Goal: Task Accomplishment & Management: Use online tool/utility

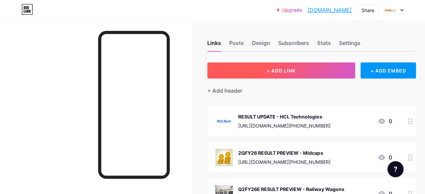
click at [273, 72] on span "+ ADD LINK" at bounding box center [281, 71] width 29 height 6
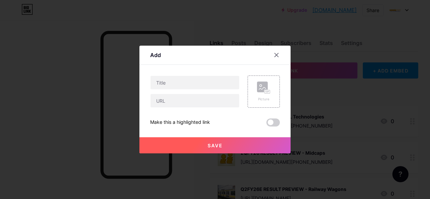
click at [279, 53] on div at bounding box center [276, 55] width 12 height 12
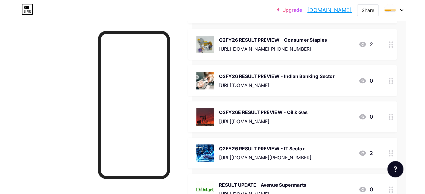
scroll to position [302, 21]
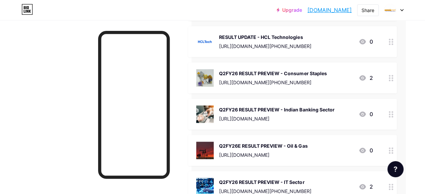
drag, startPoint x: 391, startPoint y: 43, endPoint x: 385, endPoint y: 136, distance: 93.2
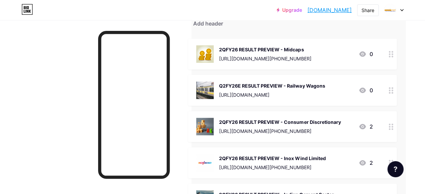
scroll to position [0, 21]
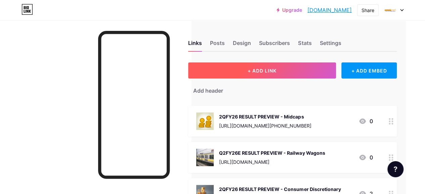
click at [249, 69] on span "+ ADD LINK" at bounding box center [262, 71] width 29 height 6
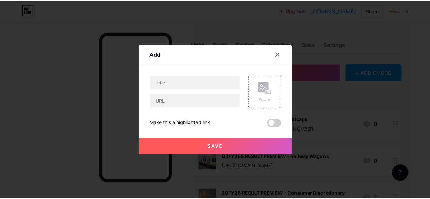
scroll to position [0, 16]
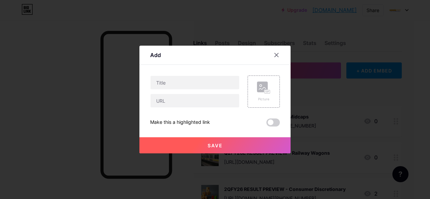
click at [169, 91] on div at bounding box center [194, 92] width 89 height 32
click at [167, 81] on input "text" at bounding box center [194, 82] width 89 height 13
paste input "2QFY26 RESULT PREVIEW"
paste input "India Metals & Mining"
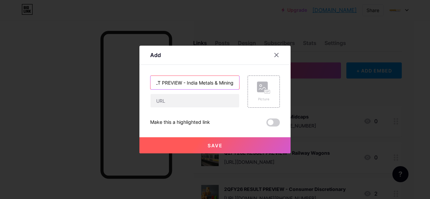
type input "2QFY26 RESULT PREVIEW - India Metals & Mining"
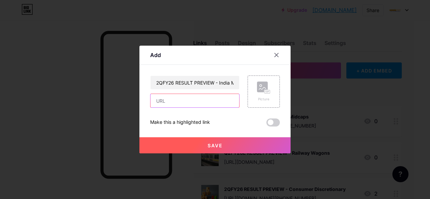
click at [183, 101] on input "text" at bounding box center [194, 100] width 89 height 13
paste input "[URL][DOMAIN_NAME][PHONE_NUMBER]"
type input "[URL][DOMAIN_NAME][PHONE_NUMBER]"
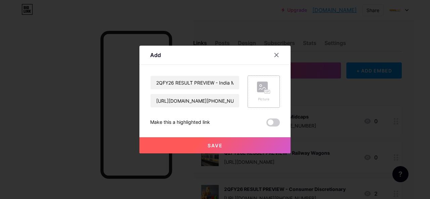
click at [257, 95] on div "Picture" at bounding box center [263, 92] width 13 height 20
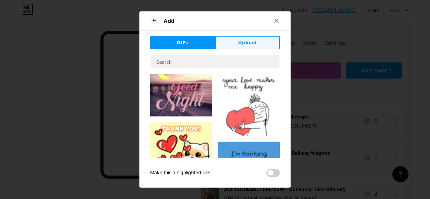
click at [243, 45] on span "Upload" at bounding box center [247, 42] width 18 height 7
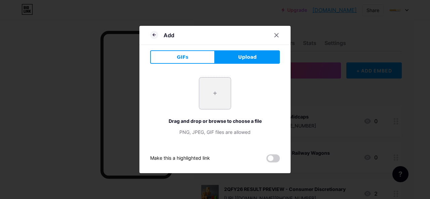
click at [220, 94] on input "file" at bounding box center [215, 94] width 32 height 32
type input "C:\fakepath\India Metals & Mining.jpg"
click at [245, 61] on button "Upload" at bounding box center [247, 56] width 65 height 13
click at [212, 98] on input "file" at bounding box center [215, 94] width 32 height 32
click at [277, 37] on icon at bounding box center [276, 35] width 5 height 5
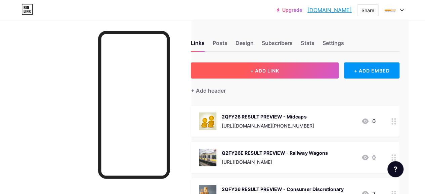
click at [267, 75] on button "+ ADD LINK" at bounding box center [265, 70] width 148 height 16
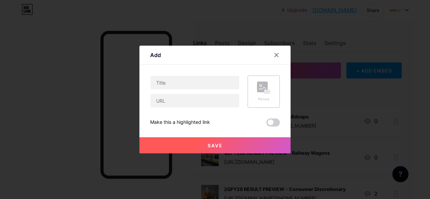
click at [264, 92] on rect at bounding box center [267, 92] width 6 height 4
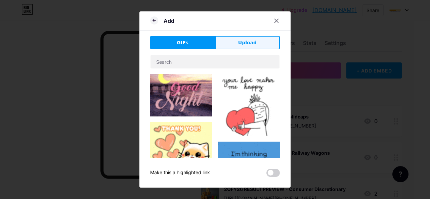
click at [236, 42] on button "Upload" at bounding box center [247, 42] width 65 height 13
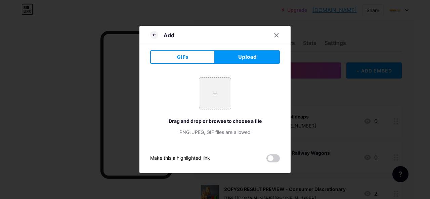
click at [212, 93] on input "file" at bounding box center [215, 94] width 32 height 32
type input "C:\fakepath\India Metals & Mining.jpg"
click at [216, 94] on span at bounding box center [214, 93] width 9 height 9
click at [216, 94] on span at bounding box center [215, 93] width 10 height 10
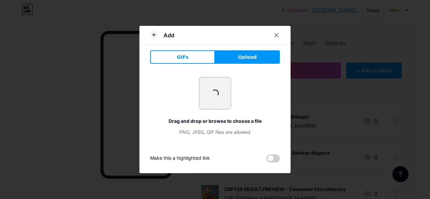
click at [243, 57] on span "Upload" at bounding box center [247, 57] width 18 height 7
click at [235, 59] on button "Upload" at bounding box center [247, 56] width 65 height 13
click at [220, 89] on input "file" at bounding box center [215, 94] width 32 height 32
click at [278, 36] on icon at bounding box center [277, 36] width 4 height 4
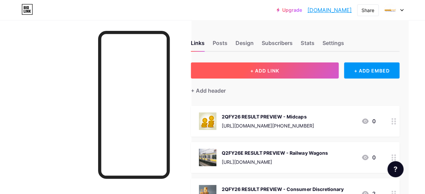
click at [260, 66] on button "+ ADD LINK" at bounding box center [265, 70] width 148 height 16
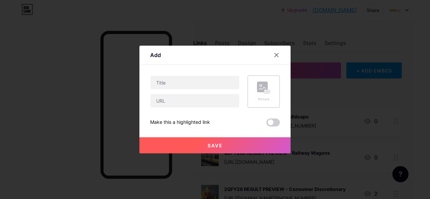
click at [253, 99] on div "Picture" at bounding box center [264, 92] width 32 height 32
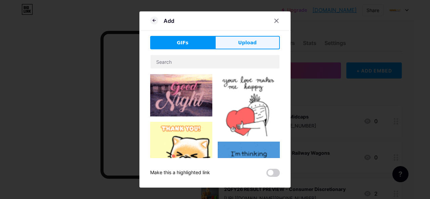
click at [246, 44] on span "Upload" at bounding box center [247, 42] width 18 height 7
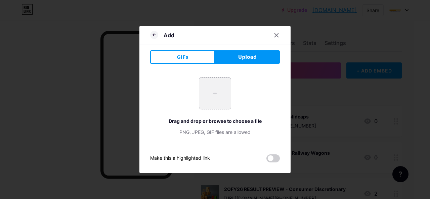
click at [219, 94] on input "file" at bounding box center [215, 94] width 32 height 32
type input "C:\fakepath\India Metals & Mining.jpg"
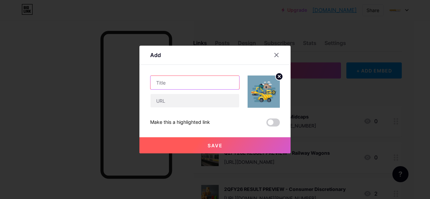
click at [172, 81] on input "text" at bounding box center [194, 82] width 89 height 13
paste input "2QFY26 RESULT PREVIEW"
paste input "India Metals & Mining"
type input "2QFY26 RESULT PREVIEW - India Metals & Mining"
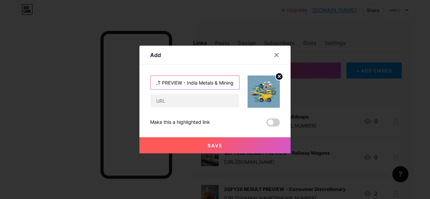
scroll to position [0, 0]
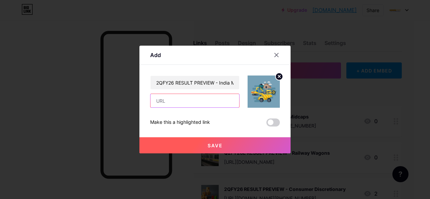
click at [176, 101] on input "text" at bounding box center [194, 100] width 89 height 13
paste input "[URL][DOMAIN_NAME][PHONE_NUMBER]"
type input "[URL][DOMAIN_NAME][PHONE_NUMBER]"
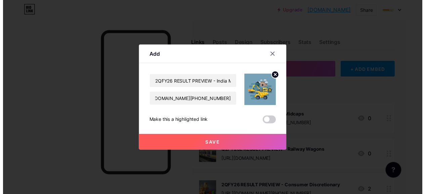
scroll to position [0, 0]
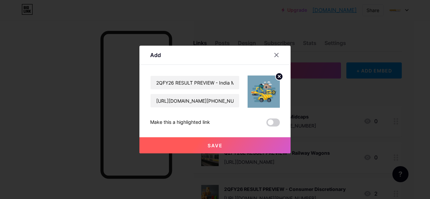
click at [241, 145] on button "Save" at bounding box center [214, 145] width 151 height 16
